Goal: Navigation & Orientation: Find specific page/section

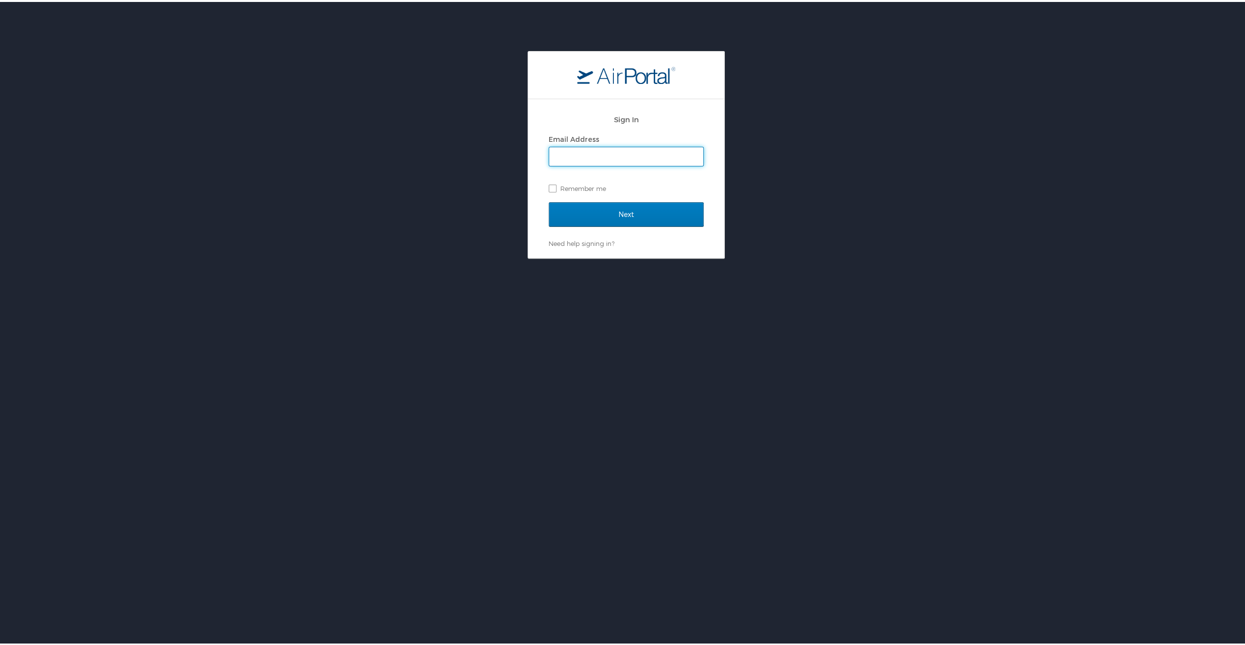
click at [636, 152] on input "Email Address" at bounding box center [626, 154] width 154 height 19
type input "cory.workman@i3-corps.com"
click at [549, 200] on input "Next" at bounding box center [626, 212] width 155 height 25
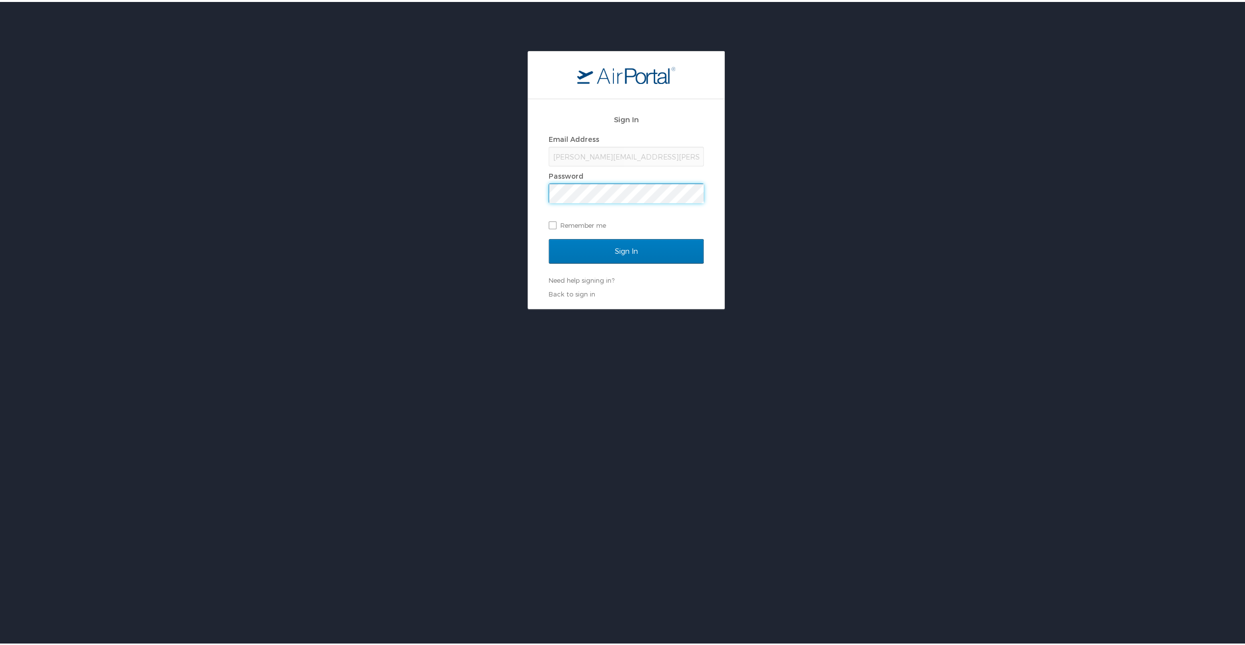
click at [549, 237] on input "Sign In" at bounding box center [626, 249] width 155 height 25
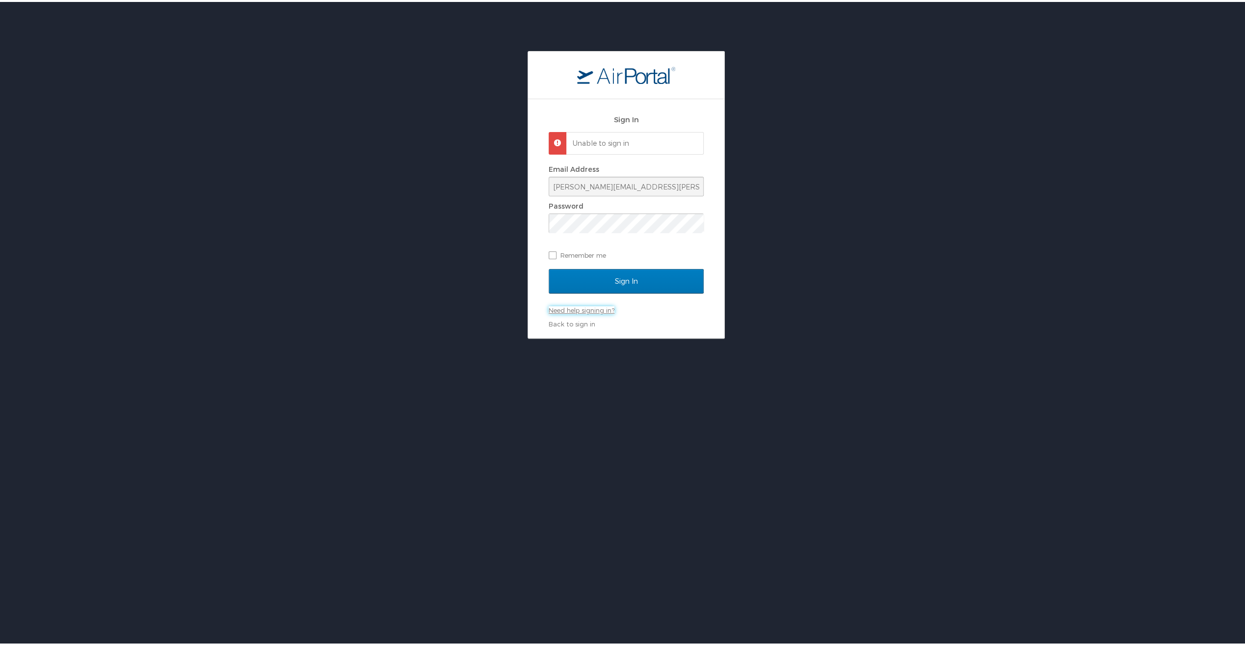
click at [594, 304] on div "Need help signing in? Forgot password? Help" at bounding box center [626, 308] width 155 height 9
click at [597, 308] on link "Need help signing in?" at bounding box center [582, 308] width 66 height 8
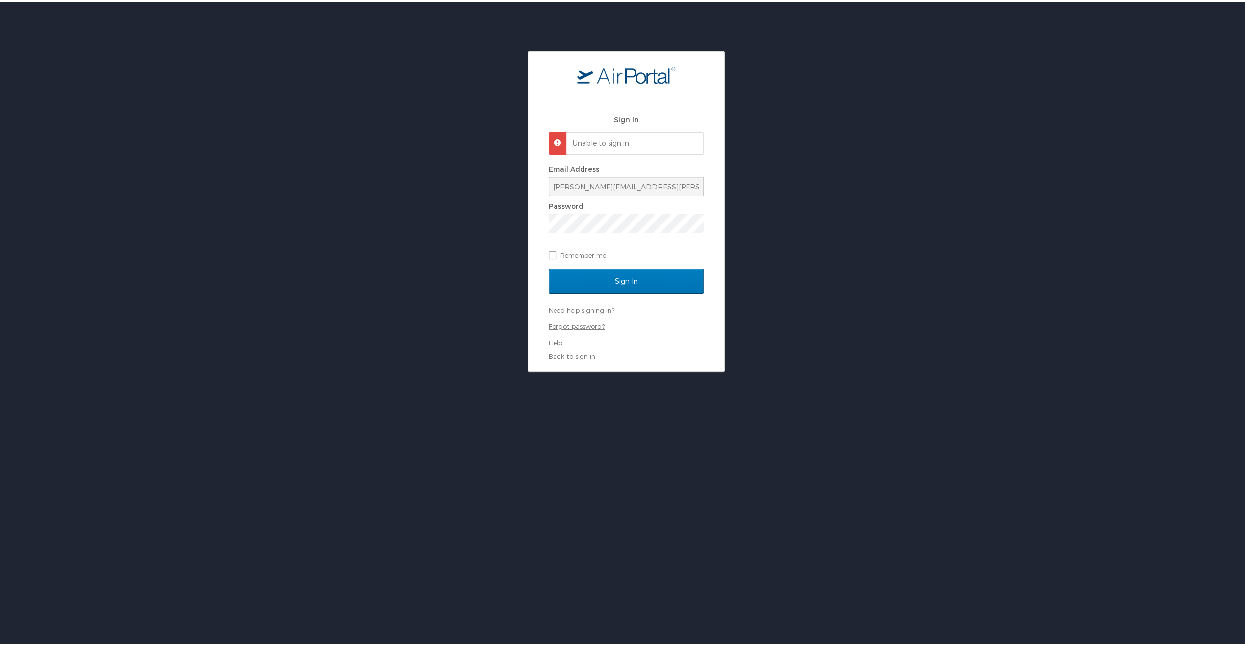
click at [589, 322] on link "Forgot password?" at bounding box center [577, 324] width 56 height 8
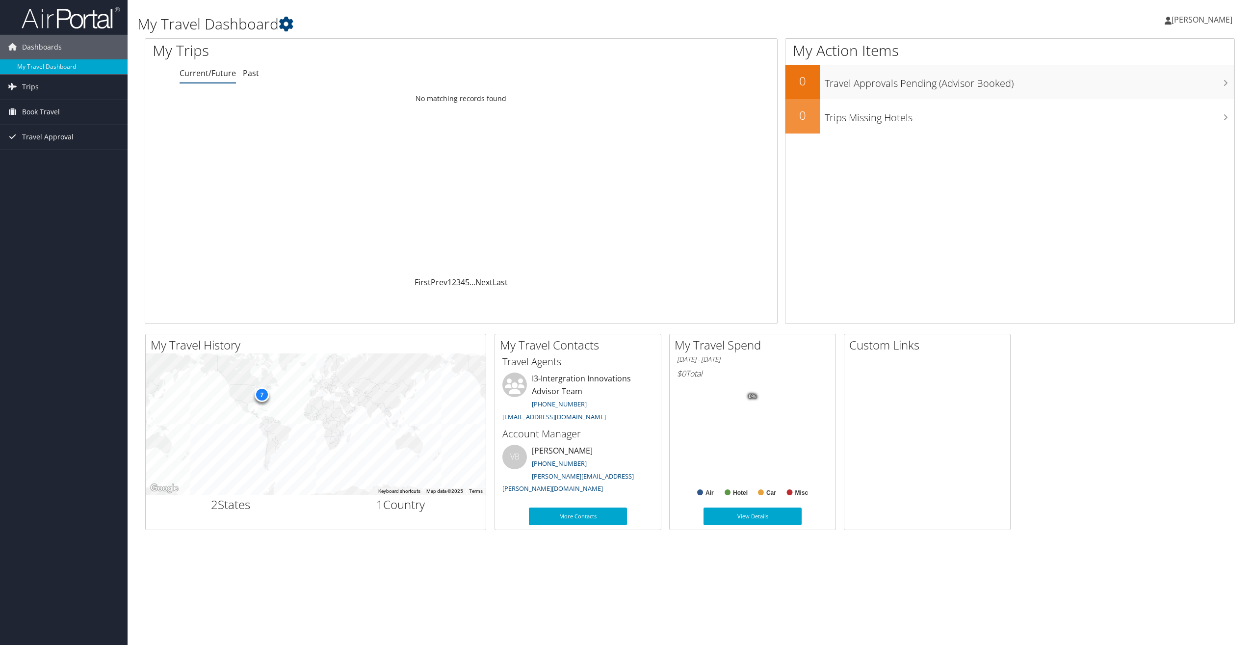
click at [1199, 21] on span "Cory Workman" at bounding box center [1202, 19] width 61 height 11
click at [1163, 47] on link "My Settings" at bounding box center [1177, 54] width 109 height 17
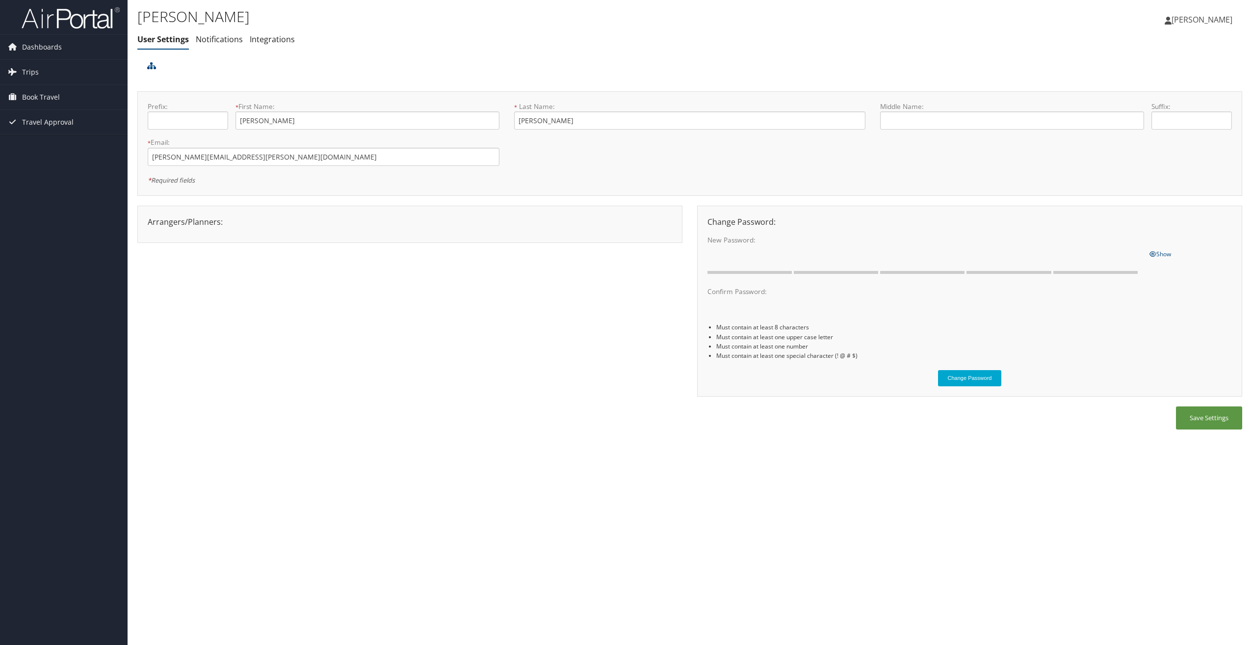
click at [1215, 22] on span "[PERSON_NAME]" at bounding box center [1202, 19] width 61 height 11
click at [1164, 86] on link "View Travel Profile" at bounding box center [1177, 87] width 109 height 17
click at [257, 39] on link "Integrations" at bounding box center [272, 39] width 45 height 11
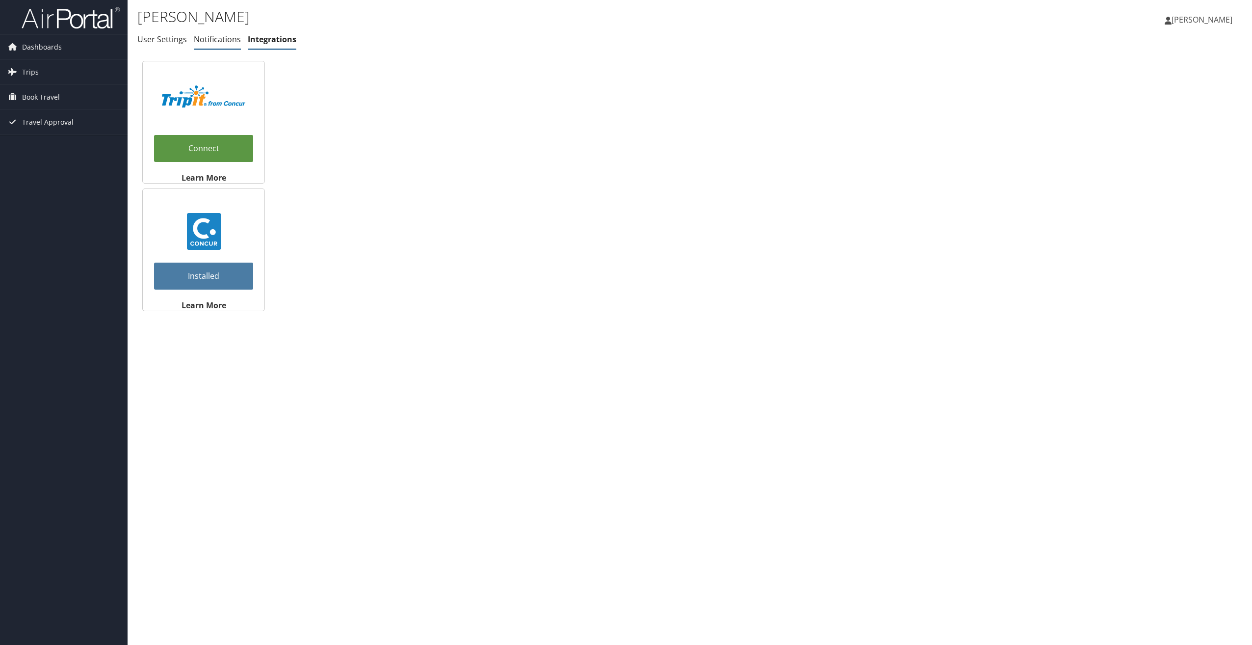
click at [206, 38] on link "Notifications" at bounding box center [217, 39] width 47 height 11
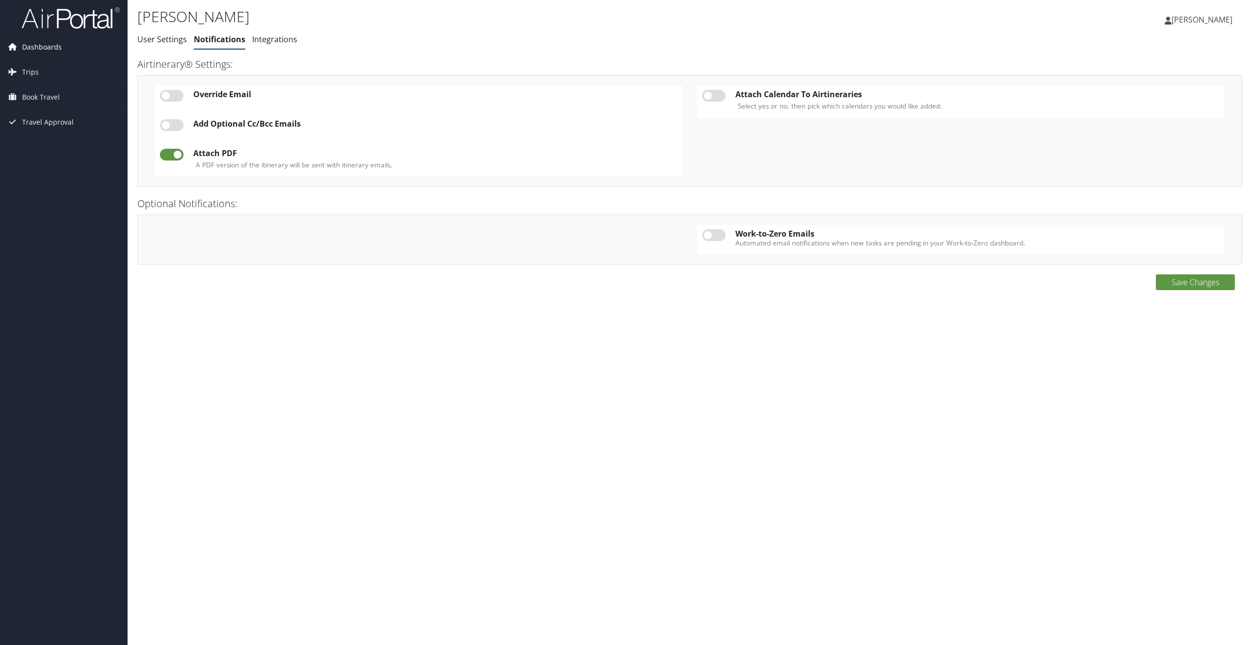
click at [49, 41] on span "Dashboards" at bounding box center [42, 47] width 40 height 25
click at [50, 68] on link "My Travel Dashboard" at bounding box center [64, 66] width 128 height 15
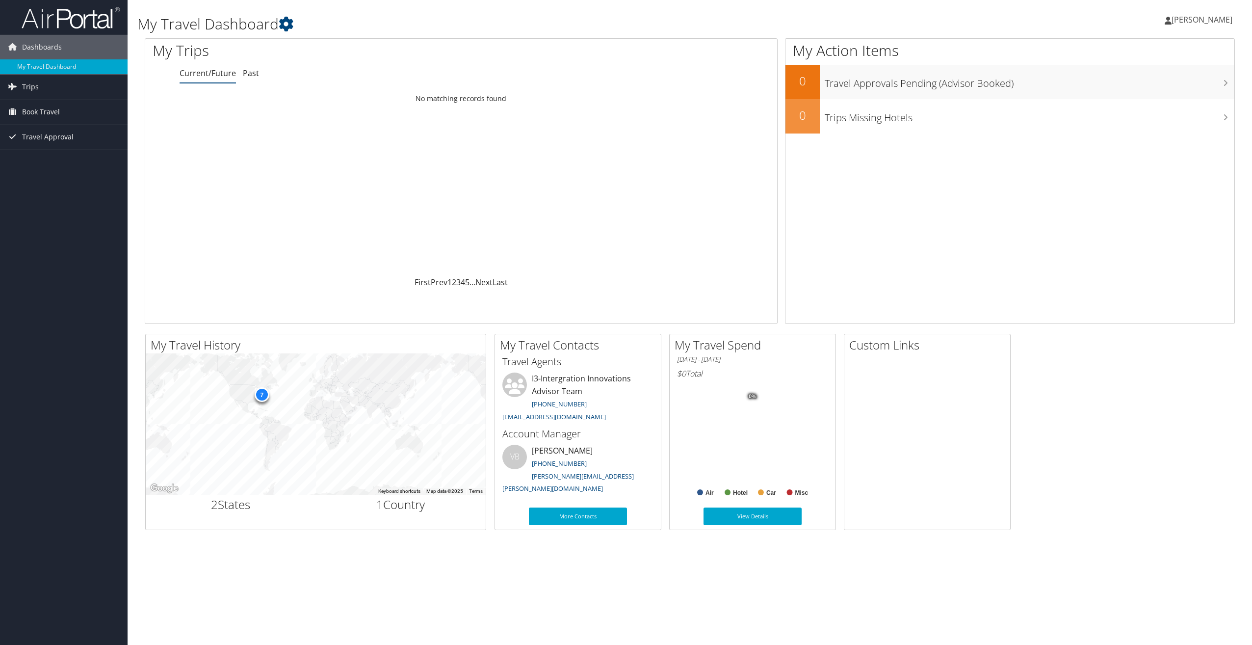
click at [300, 24] on h1 "My Travel Dashboard" at bounding box center [505, 24] width 737 height 21
click at [287, 24] on icon at bounding box center [286, 24] width 15 height 15
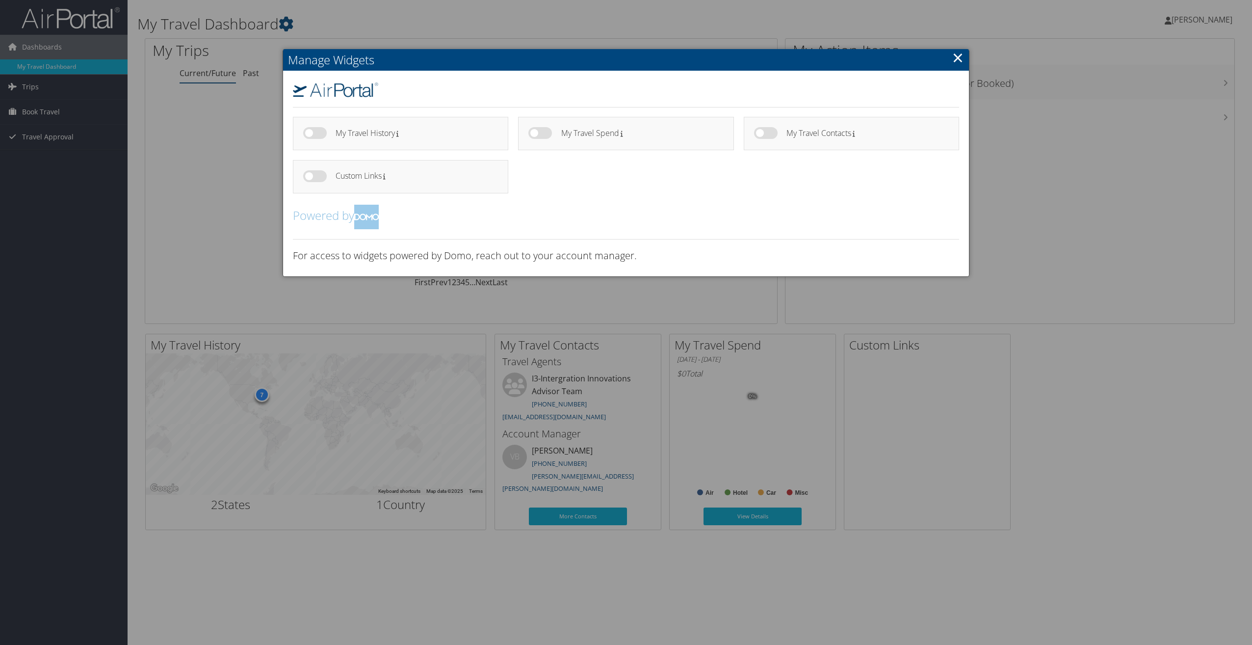
click at [961, 58] on link "×" at bounding box center [957, 58] width 11 height 20
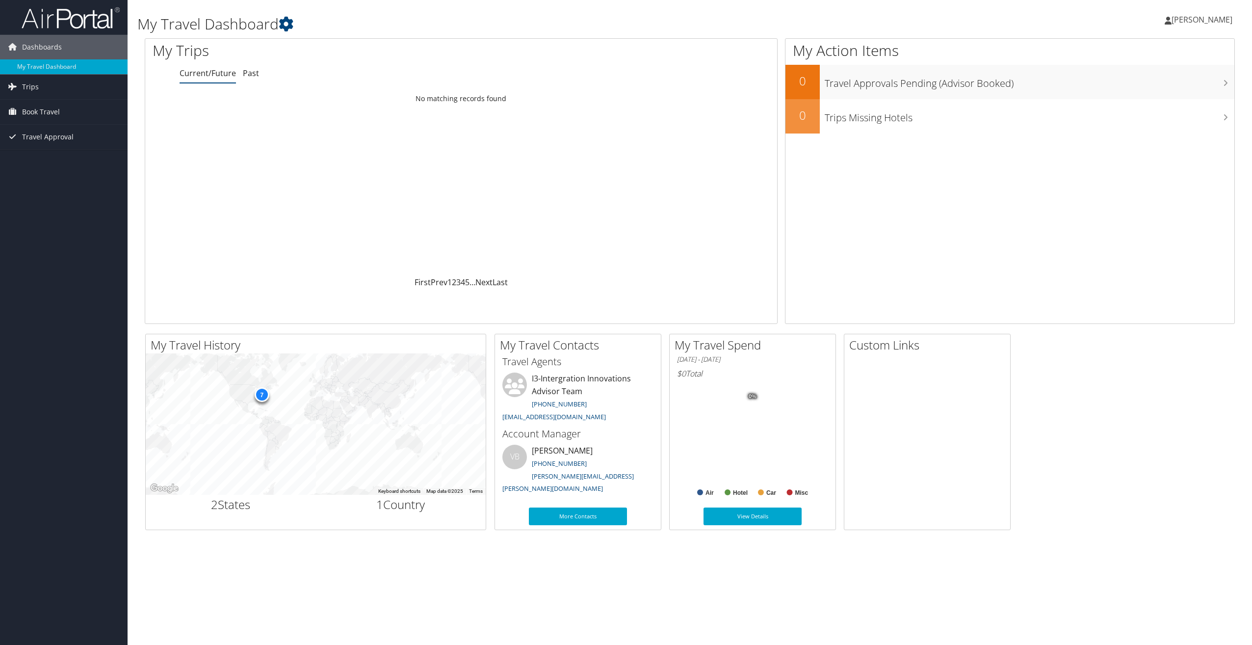
click at [1208, 20] on span "[PERSON_NAME]" at bounding box center [1202, 19] width 61 height 11
click at [1154, 50] on link "My Settings" at bounding box center [1177, 54] width 109 height 17
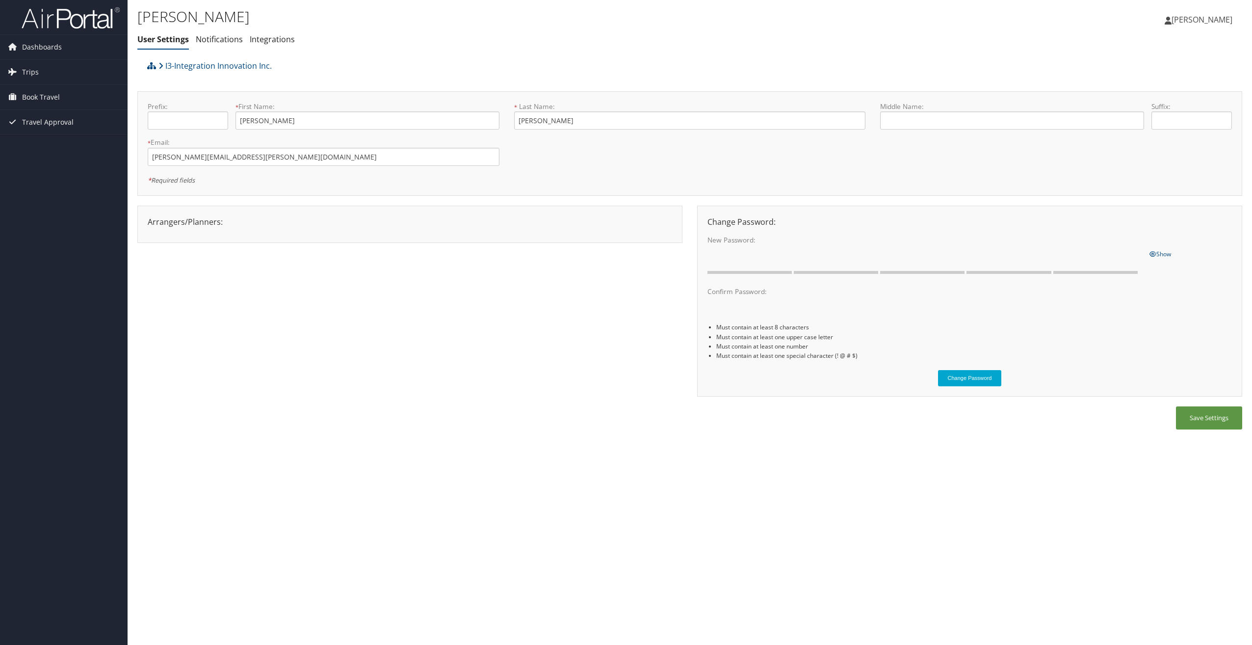
click at [1198, 18] on span "[PERSON_NAME]" at bounding box center [1202, 19] width 61 height 11
click at [1170, 85] on link "View Travel Profile" at bounding box center [1177, 87] width 109 height 17
